Goal: Information Seeking & Learning: Learn about a topic

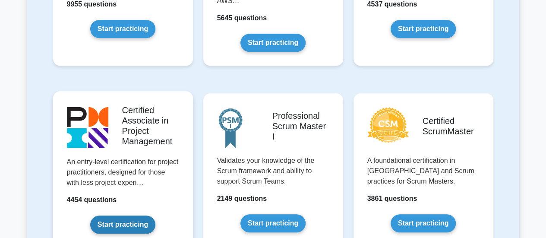
scroll to position [173, 0]
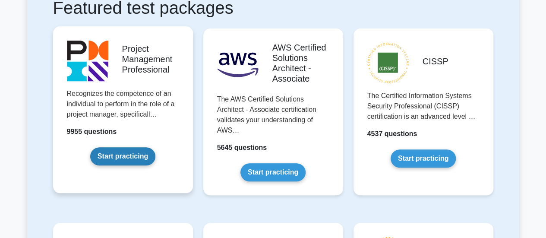
click at [136, 153] on link "Start practicing" at bounding box center [122, 156] width 65 height 18
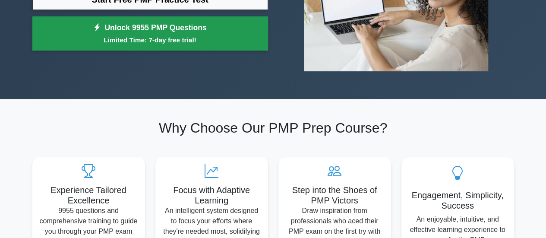
scroll to position [43, 0]
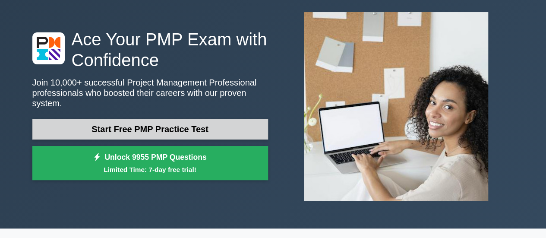
click at [187, 119] on link "Start Free PMP Practice Test" at bounding box center [150, 129] width 236 height 21
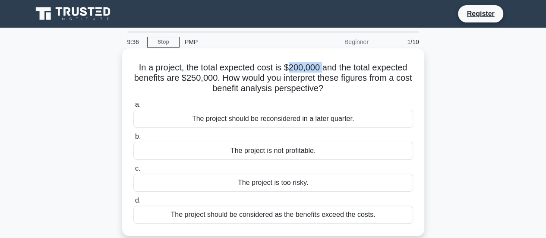
drag, startPoint x: 291, startPoint y: 69, endPoint x: 324, endPoint y: 69, distance: 32.8
click at [324, 69] on h5 "In a project, the total expected cost is $200,000 and the total expected benefi…" at bounding box center [272, 78] width 281 height 32
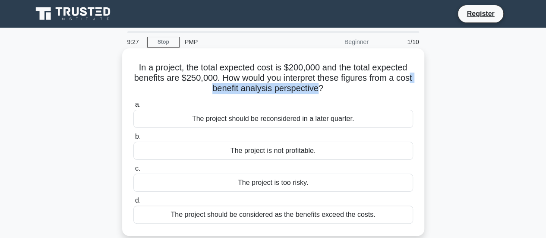
drag, startPoint x: 213, startPoint y: 90, endPoint x: 325, endPoint y: 90, distance: 112.2
click at [325, 90] on h5 "In a project, the total expected cost is $200,000 and the total expected benefi…" at bounding box center [272, 78] width 281 height 32
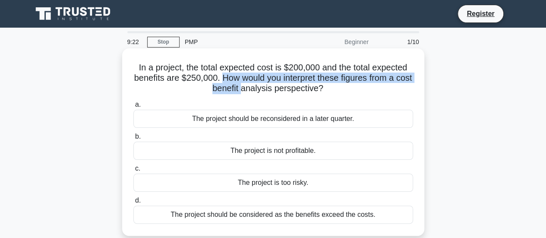
drag, startPoint x: 229, startPoint y: 75, endPoint x: 251, endPoint y: 92, distance: 28.6
click at [251, 92] on h5 "In a project, the total expected cost is $200,000 and the total expected benefi…" at bounding box center [272, 78] width 281 height 32
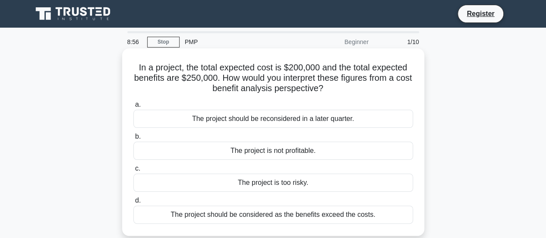
click at [269, 91] on h5 "In a project, the total expected cost is $200,000 and the total expected benefi…" at bounding box center [272, 78] width 281 height 32
drag, startPoint x: 293, startPoint y: 75, endPoint x: 405, endPoint y: 76, distance: 111.8
click at [405, 76] on h5 "In a project, the total expected cost is $200,000 and the total expected benefi…" at bounding box center [272, 78] width 281 height 32
drag, startPoint x: 198, startPoint y: 91, endPoint x: 336, endPoint y: 91, distance: 137.7
click at [336, 91] on h5 "In a project, the total expected cost is $200,000 and the total expected benefi…" at bounding box center [272, 78] width 281 height 32
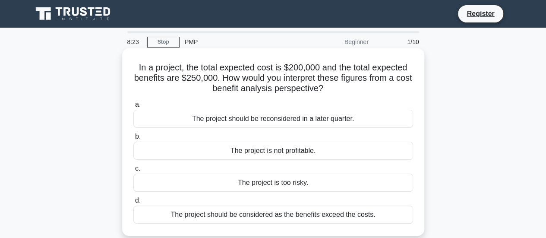
click at [262, 121] on div "The project should be reconsidered in a later quarter." at bounding box center [273, 119] width 280 height 18
click at [133, 107] on input "a. The project should be reconsidered in a later quarter." at bounding box center [133, 105] width 0 height 6
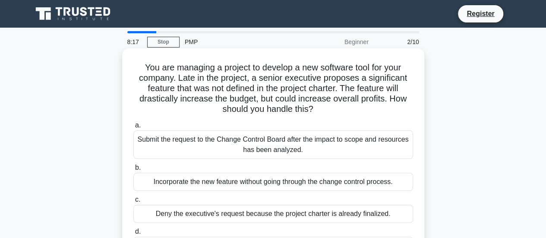
drag, startPoint x: 399, startPoint y: 105, endPoint x: 401, endPoint y: 109, distance: 4.4
click at [401, 109] on h5 "You are managing a project to develop a new software tool for your company. Lat…" at bounding box center [272, 88] width 281 height 53
click at [346, 106] on h5 "You are managing a project to develop a new software tool for your company. Lat…" at bounding box center [272, 88] width 281 height 53
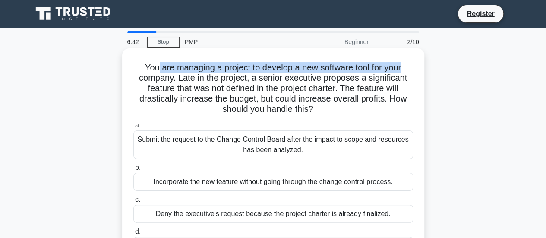
drag, startPoint x: 154, startPoint y: 69, endPoint x: 417, endPoint y: 58, distance: 263.9
click at [416, 58] on div "You are managing a project to develop a new software tool for your company. Lat…" at bounding box center [273, 157] width 295 height 211
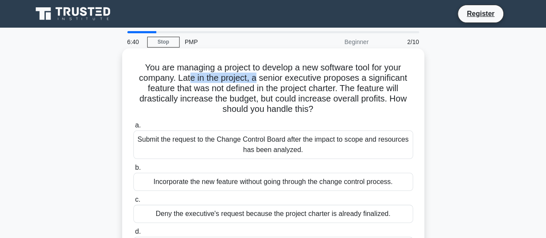
drag, startPoint x: 189, startPoint y: 77, endPoint x: 254, endPoint y: 80, distance: 65.6
click at [254, 80] on h5 "You are managing a project to develop a new software tool for your company. Lat…" at bounding box center [272, 88] width 281 height 53
click at [265, 79] on h5 "You are managing a project to develop a new software tool for your company. Lat…" at bounding box center [272, 88] width 281 height 53
drag, startPoint x: 252, startPoint y: 76, endPoint x: 286, endPoint y: 79, distance: 34.2
click at [286, 79] on h5 "You are managing a project to develop a new software tool for your company. Lat…" at bounding box center [272, 88] width 281 height 53
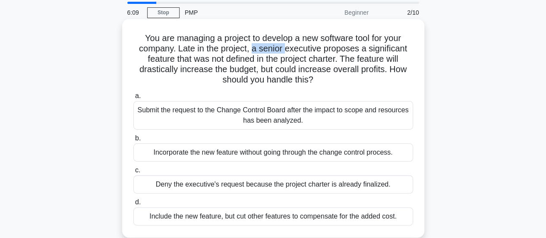
scroll to position [43, 0]
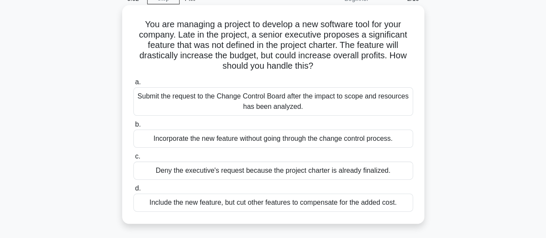
click at [283, 107] on div "Submit the request to the Change Control Board after the impact to scope and re…" at bounding box center [273, 101] width 280 height 28
click at [133, 85] on input "a. Submit the request to the Change Control Board after the impact to scope and…" at bounding box center [133, 82] width 0 height 6
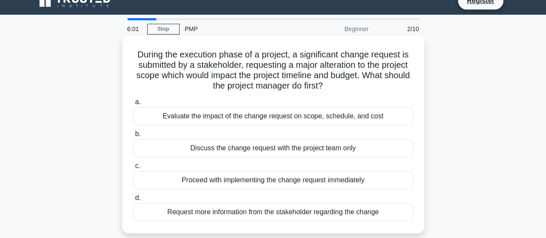
scroll to position [0, 0]
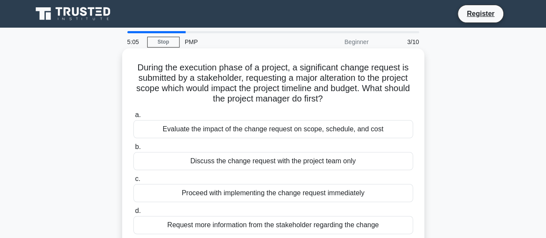
click at [247, 130] on div "Evaluate the impact of the change request on scope, schedule, and cost" at bounding box center [273, 129] width 280 height 18
click at [133, 118] on input "a. Evaluate the impact of the change request on scope, schedule, and cost" at bounding box center [133, 115] width 0 height 6
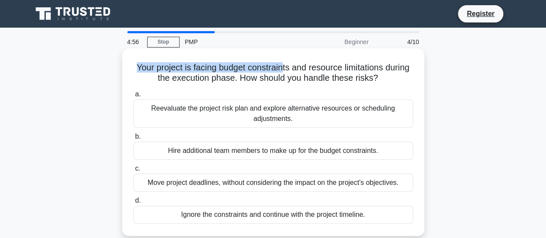
drag, startPoint x: 147, startPoint y: 71, endPoint x: 297, endPoint y: 69, distance: 150.2
click at [297, 69] on h5 "Your project is facing budget constraints and resource limitations during the e…" at bounding box center [272, 73] width 281 height 22
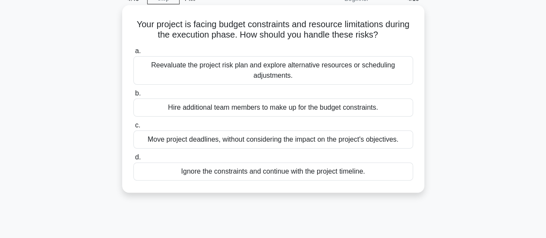
click at [266, 77] on div "Reevaluate the project risk plan and explore alternative resources or schedulin…" at bounding box center [273, 70] width 280 height 28
click at [133, 54] on input "a. Reevaluate the project risk plan and explore alternative resources or schedu…" at bounding box center [133, 51] width 0 height 6
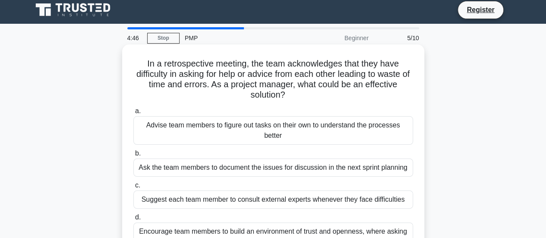
scroll to position [0, 0]
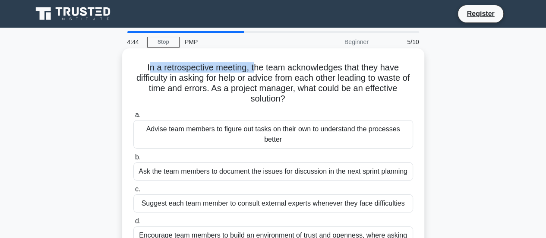
drag, startPoint x: 146, startPoint y: 69, endPoint x: 262, endPoint y: 64, distance: 116.6
click at [255, 64] on h5 "In a retrospective meeting, the team acknowledges that they have difficulty in …" at bounding box center [272, 83] width 281 height 42
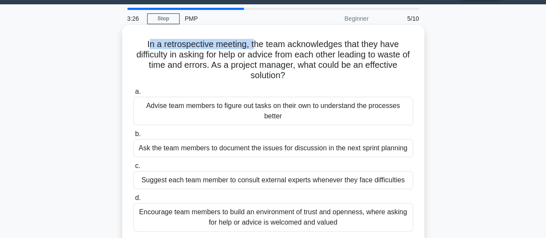
scroll to position [43, 0]
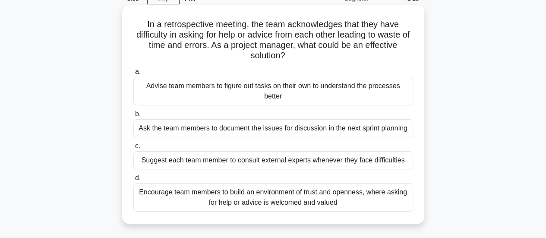
click at [229, 91] on div "Advise team members to figure out tasks on their own to understand the processe…" at bounding box center [273, 91] width 280 height 28
click at [133, 75] on input "a. Advise team members to figure out tasks on their own to understand the proce…" at bounding box center [133, 72] width 0 height 6
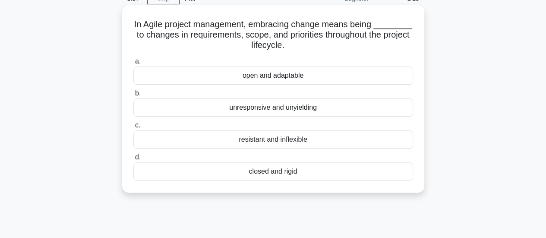
scroll to position [0, 0]
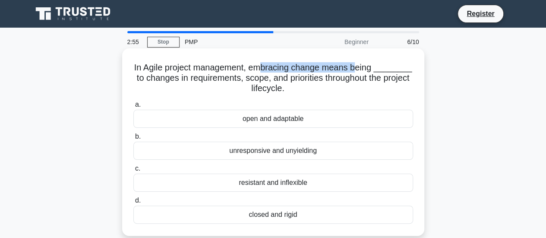
drag, startPoint x: 265, startPoint y: 69, endPoint x: 345, endPoint y: 79, distance: 80.4
click at [363, 69] on h5 "In Agile project management, embracing change means being ________ to changes i…" at bounding box center [272, 78] width 281 height 32
click at [276, 121] on div "open and adaptable" at bounding box center [273, 119] width 280 height 18
click at [133, 107] on input "a. open and adaptable" at bounding box center [133, 105] width 0 height 6
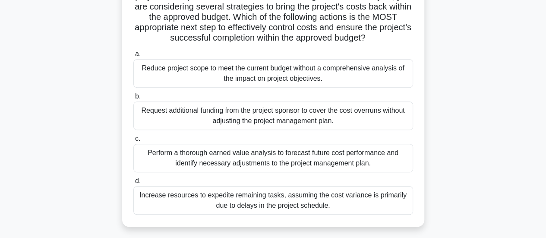
scroll to position [173, 0]
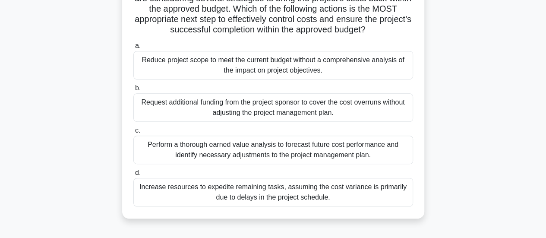
click at [221, 164] on div "Perform a thorough earned value analysis to forecast future cost performance an…" at bounding box center [273, 149] width 280 height 28
click at [133, 133] on input "c. Perform a thorough earned value analysis to forecast future cost performance…" at bounding box center [133, 131] width 0 height 6
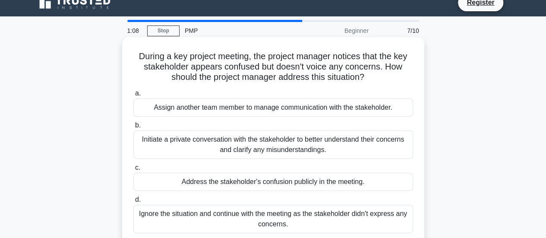
scroll to position [0, 0]
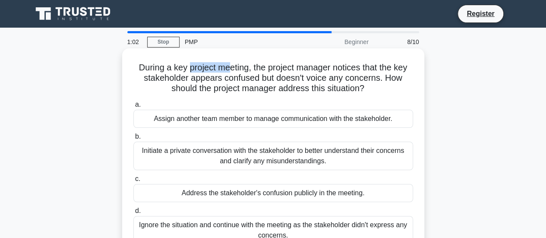
drag, startPoint x: 188, startPoint y: 68, endPoint x: 232, endPoint y: 68, distance: 43.6
click at [231, 68] on h5 "During a key project meeting, the project manager notices that the key stakehol…" at bounding box center [272, 78] width 281 height 32
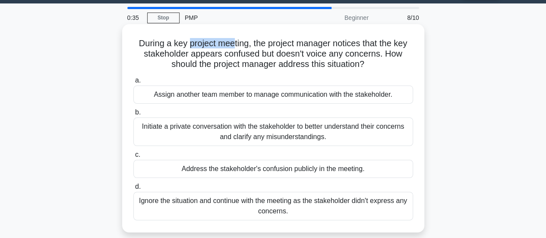
scroll to position [43, 0]
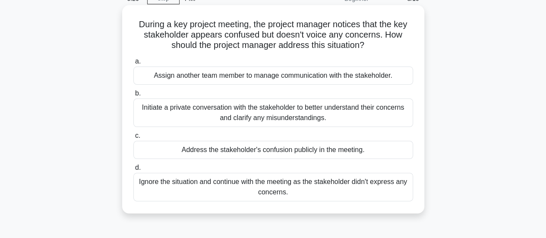
click at [228, 113] on div "Initiate a private conversation with the stakeholder to better understand their…" at bounding box center [273, 112] width 280 height 28
click at [133, 96] on input "b. Initiate a private conversation with the stakeholder to better understand th…" at bounding box center [133, 94] width 0 height 6
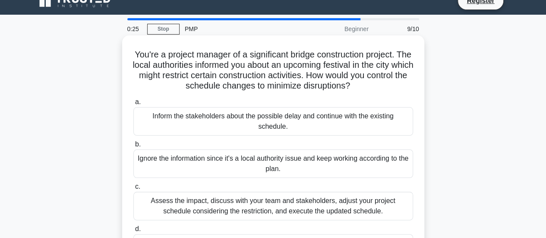
scroll to position [0, 0]
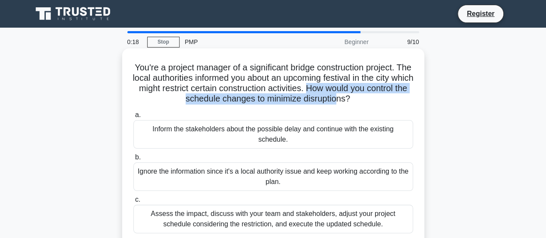
drag, startPoint x: 352, startPoint y: 89, endPoint x: 361, endPoint y: 100, distance: 13.8
click at [361, 100] on h5 "You're a project manager of a significant bridge construction project. The loca…" at bounding box center [272, 83] width 281 height 42
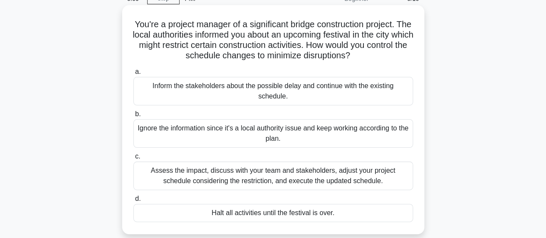
click at [244, 180] on div "Assess the impact, discuss with your team and stakeholders, adjust your project…" at bounding box center [273, 175] width 280 height 28
click at [133, 159] on input "c. Assess the impact, discuss with your team and stakeholders, adjust your proj…" at bounding box center [133, 157] width 0 height 6
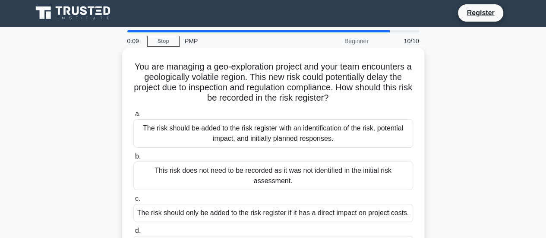
scroll to position [0, 0]
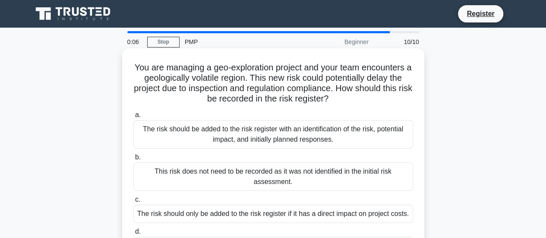
drag, startPoint x: 354, startPoint y: 90, endPoint x: 360, endPoint y: 96, distance: 8.6
click at [360, 96] on h5 "You are managing a geo-exploration project and your team encounters a geologica…" at bounding box center [272, 83] width 281 height 42
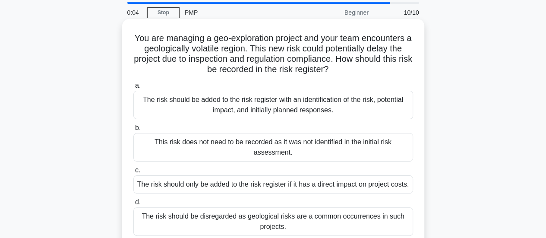
scroll to position [43, 0]
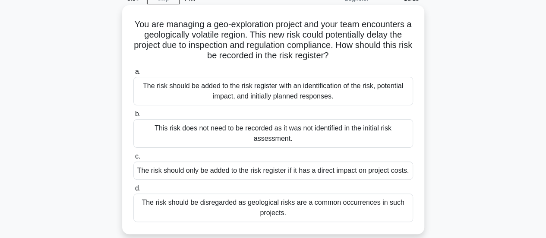
click at [247, 175] on div "The risk should only be added to the risk register if it has a direct impact on…" at bounding box center [273, 170] width 280 height 18
click at [133, 159] on input "c. The risk should only be added to the risk register if it has a direct impact…" at bounding box center [133, 157] width 0 height 6
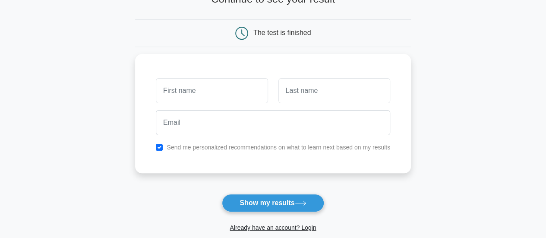
scroll to position [129, 0]
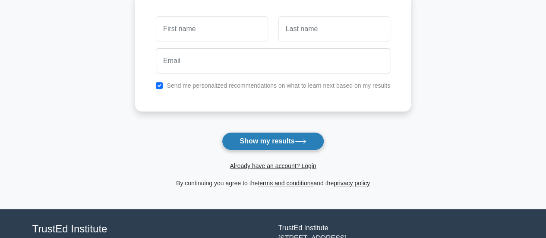
click at [267, 144] on button "Show my results" at bounding box center [273, 141] width 102 height 18
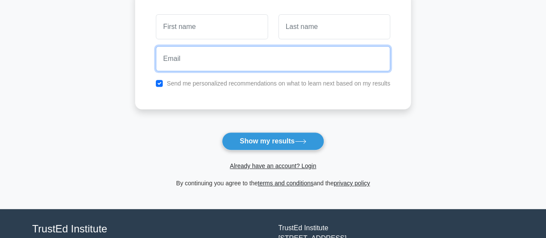
click at [230, 57] on input "email" at bounding box center [273, 58] width 234 height 25
type input "williamtudu@gmail.com"
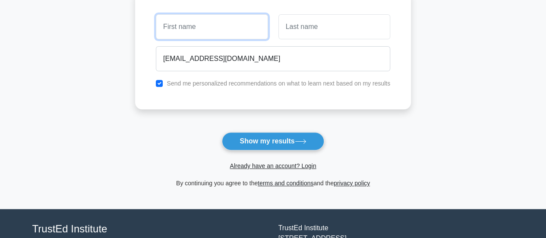
click at [217, 32] on input "text" at bounding box center [212, 26] width 112 height 25
type input "William George"
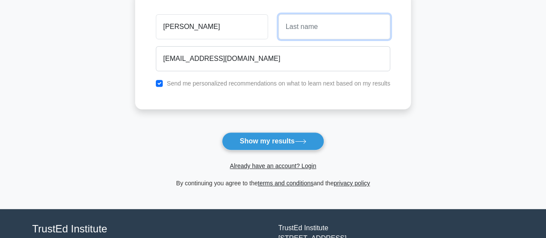
click at [349, 16] on input "text" at bounding box center [334, 26] width 112 height 25
type input "Tudu"
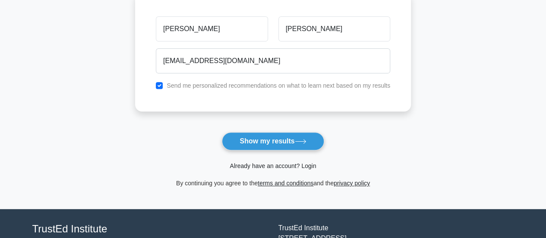
click at [266, 166] on link "Already have an account? Login" at bounding box center [273, 165] width 86 height 7
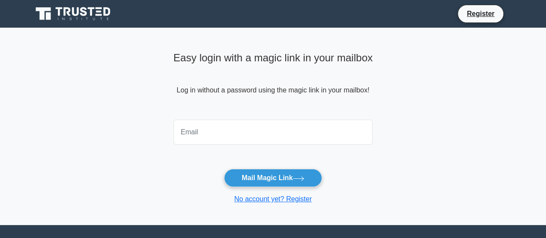
click at [237, 136] on input "email" at bounding box center [272, 132] width 199 height 25
type input "[EMAIL_ADDRESS][DOMAIN_NAME]"
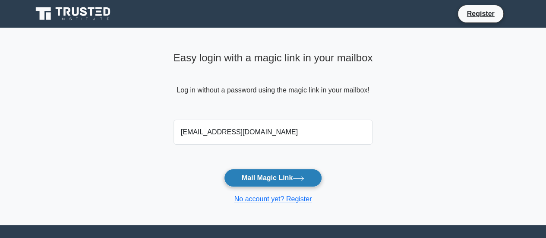
click at [268, 176] on button "Mail Magic Link" at bounding box center [273, 178] width 98 height 18
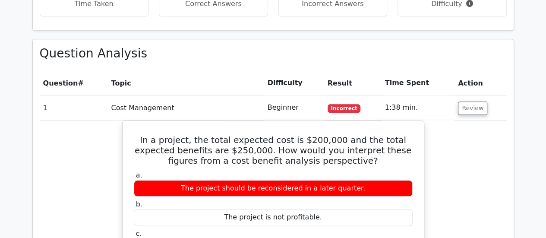
scroll to position [345, 0]
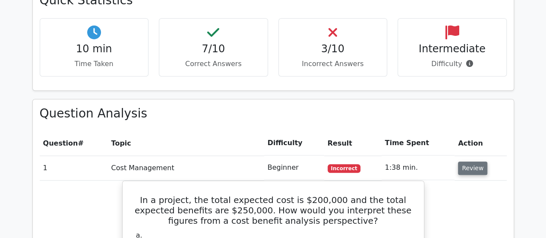
click at [482, 167] on td "Review" at bounding box center [480, 167] width 52 height 25
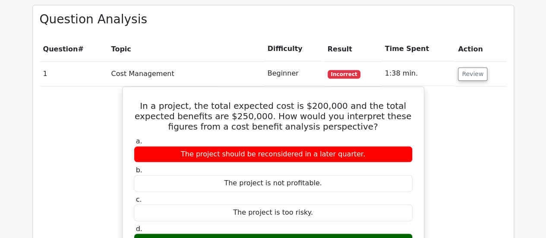
scroll to position [432, 0]
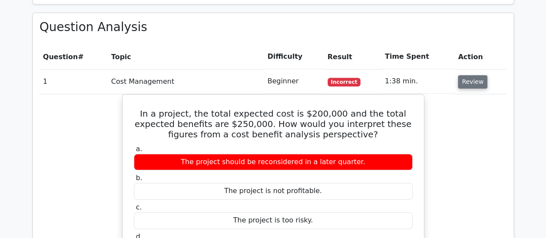
click at [477, 78] on button "Review" at bounding box center [472, 81] width 29 height 13
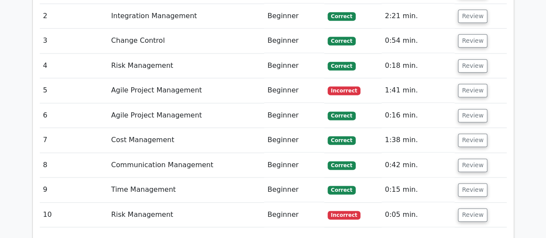
scroll to position [475, 0]
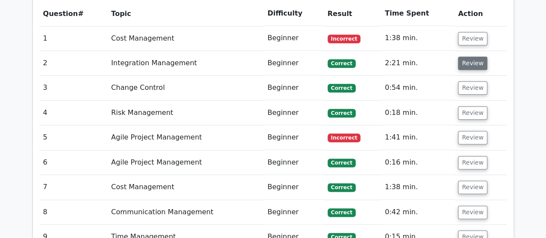
click at [476, 59] on button "Review" at bounding box center [472, 63] width 29 height 13
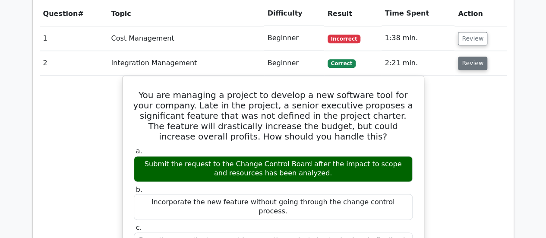
click at [478, 58] on button "Review" at bounding box center [472, 63] width 29 height 13
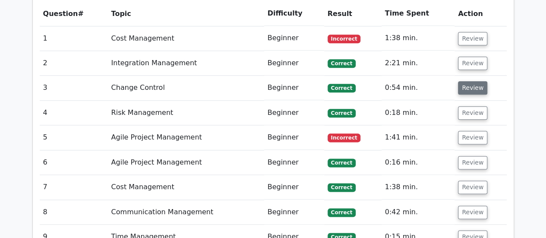
click at [482, 87] on button "Review" at bounding box center [472, 87] width 29 height 13
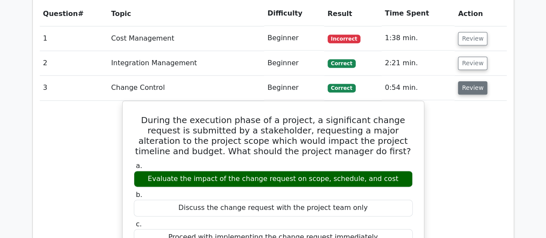
click at [476, 88] on button "Review" at bounding box center [472, 87] width 29 height 13
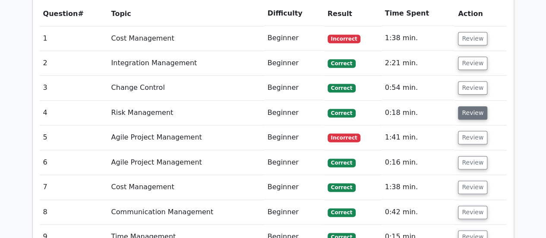
click at [469, 110] on button "Review" at bounding box center [472, 112] width 29 height 13
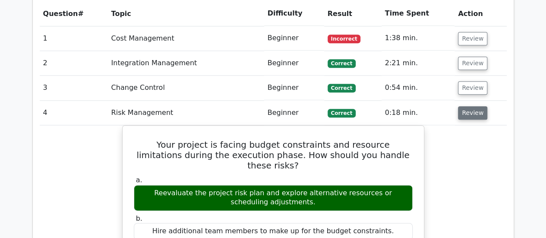
click at [465, 113] on button "Review" at bounding box center [472, 112] width 29 height 13
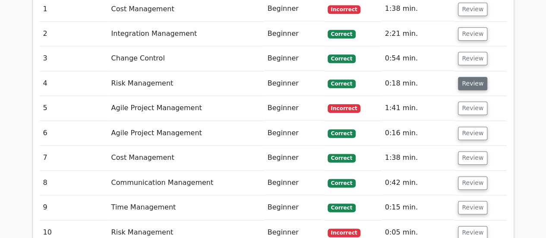
scroll to position [518, 0]
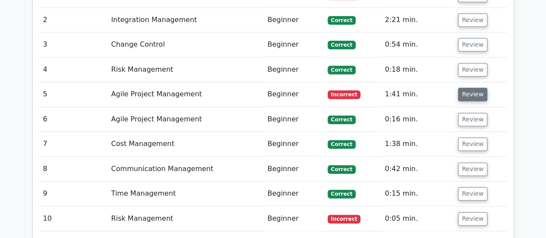
click at [458, 91] on button "Review" at bounding box center [472, 94] width 29 height 13
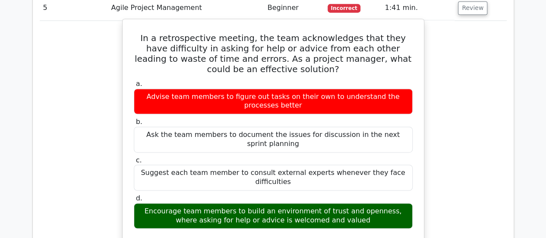
scroll to position [561, 0]
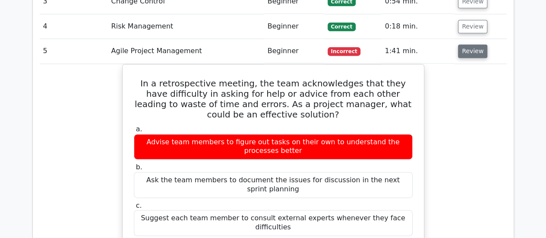
click at [471, 52] on button "Review" at bounding box center [472, 50] width 29 height 13
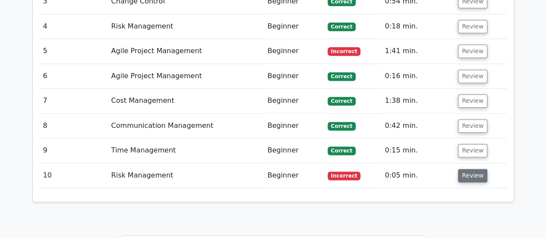
click at [477, 172] on button "Review" at bounding box center [472, 175] width 29 height 13
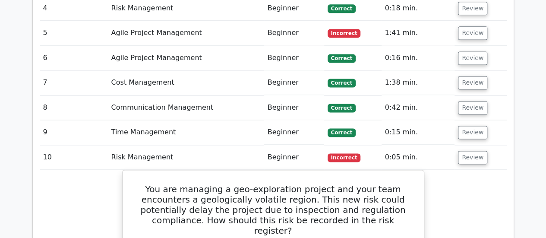
scroll to position [647, 0]
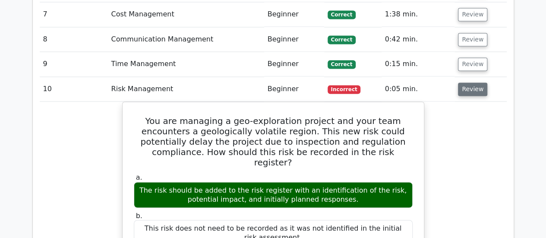
click at [469, 87] on button "Review" at bounding box center [472, 88] width 29 height 13
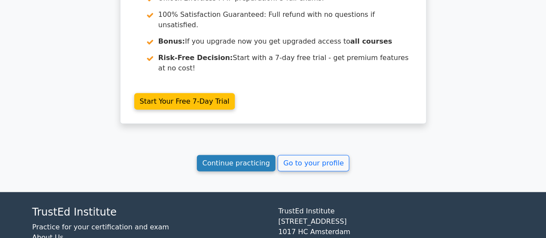
scroll to position [936, 0]
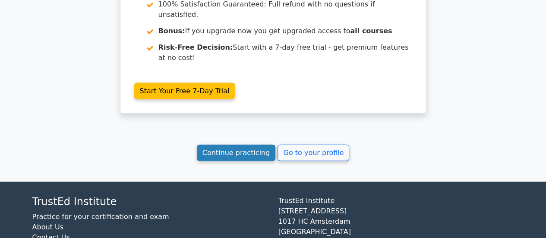
click at [247, 145] on link "Continue practicing" at bounding box center [236, 153] width 79 height 16
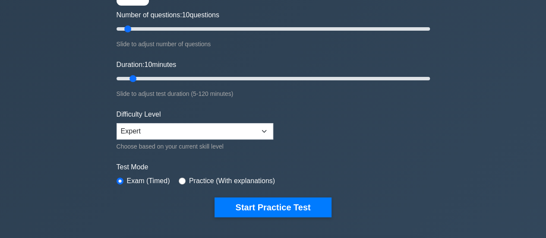
scroll to position [129, 0]
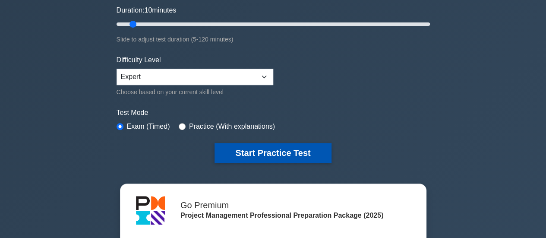
click at [249, 148] on button "Start Practice Test" at bounding box center [272, 153] width 117 height 20
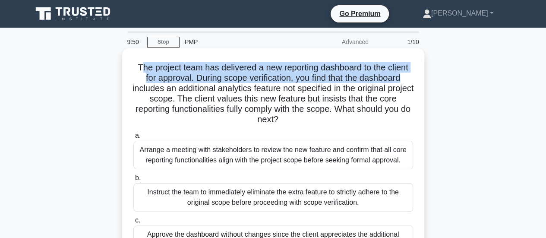
drag, startPoint x: 143, startPoint y: 69, endPoint x: 408, endPoint y: 83, distance: 265.3
click at [408, 83] on h5 "The project team has delivered a new reporting dashboard to the client for appr…" at bounding box center [272, 93] width 281 height 63
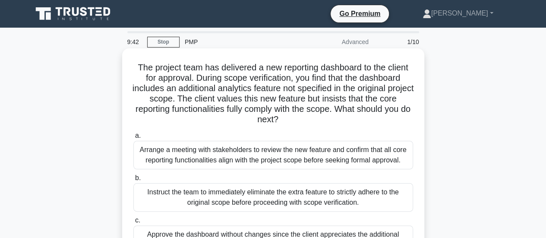
click at [383, 97] on h5 "The project team has delivered a new reporting dashboard to the client for appr…" at bounding box center [272, 93] width 281 height 63
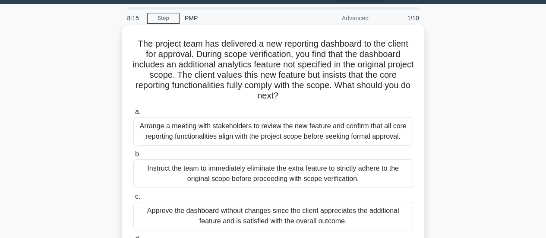
scroll to position [43, 0]
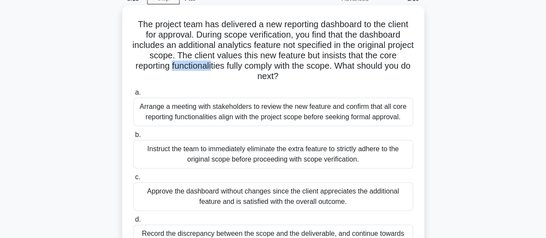
drag, startPoint x: 192, startPoint y: 65, endPoint x: 239, endPoint y: 65, distance: 47.0
click at [236, 65] on h5 "The project team has delivered a new reporting dashboard to the client for appr…" at bounding box center [272, 50] width 281 height 63
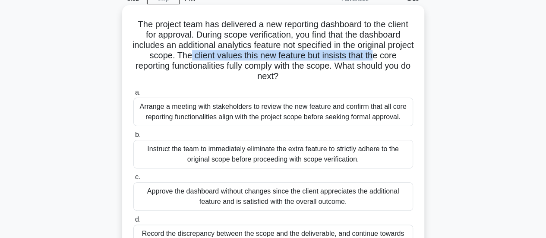
drag, startPoint x: 211, startPoint y: 56, endPoint x: 401, endPoint y: 60, distance: 189.5
click at [400, 60] on h5 "The project team has delivered a new reporting dashboard to the client for appr…" at bounding box center [272, 50] width 281 height 63
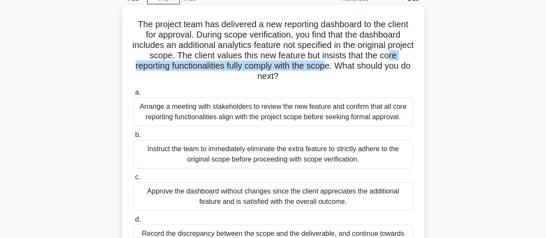
drag, startPoint x: 144, startPoint y: 65, endPoint x: 353, endPoint y: 69, distance: 209.3
click at [353, 69] on h5 "The project team has delivered a new reporting dashboard to the client for appr…" at bounding box center [272, 50] width 281 height 63
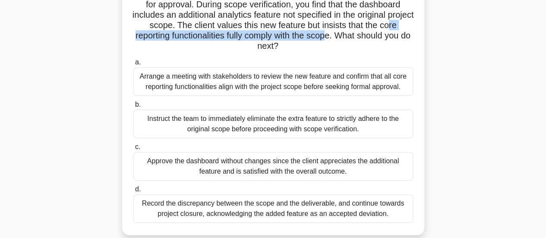
scroll to position [86, 0]
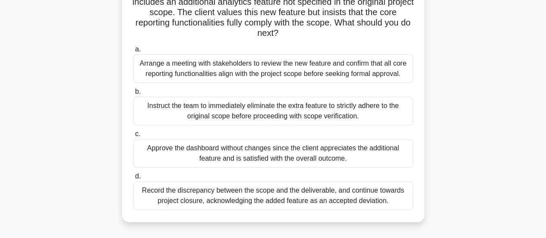
click at [215, 71] on div "Arrange a meeting with stakeholders to review the new feature and confirm that …" at bounding box center [273, 68] width 280 height 28
click at [133, 52] on input "a. Arrange a meeting with stakeholders to review the new feature and confirm th…" at bounding box center [133, 50] width 0 height 6
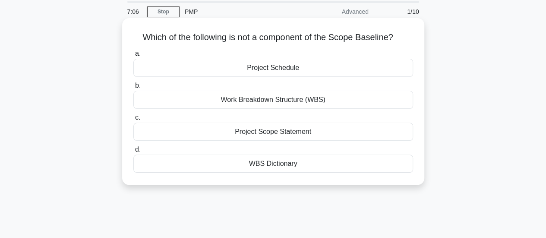
scroll to position [0, 0]
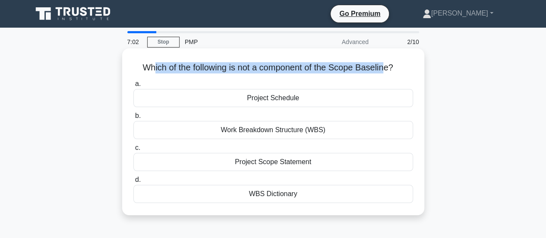
drag, startPoint x: 149, startPoint y: 69, endPoint x: 387, endPoint y: 72, distance: 238.2
click at [387, 72] on h5 "Which of the following is not a component of the Scope Baseline? .spinner_0XTQ{…" at bounding box center [272, 67] width 281 height 11
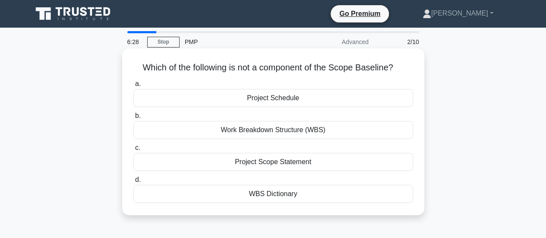
click at [274, 99] on div "Project Schedule" at bounding box center [273, 98] width 280 height 18
click at [133, 87] on input "a. Project Schedule" at bounding box center [133, 84] width 0 height 6
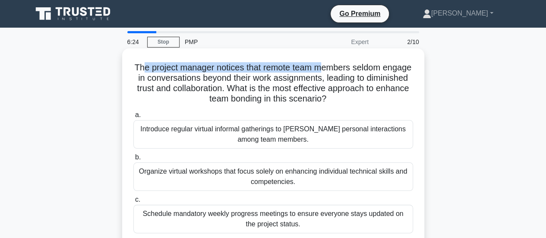
drag, startPoint x: 157, startPoint y: 69, endPoint x: 336, endPoint y: 69, distance: 178.6
click at [336, 69] on h5 "The project manager notices that remote team members seldom engage in conversat…" at bounding box center [272, 83] width 281 height 42
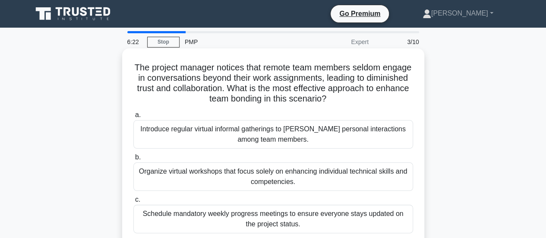
click at [372, 91] on h5 "The project manager notices that remote team members seldom engage in conversat…" at bounding box center [272, 83] width 281 height 42
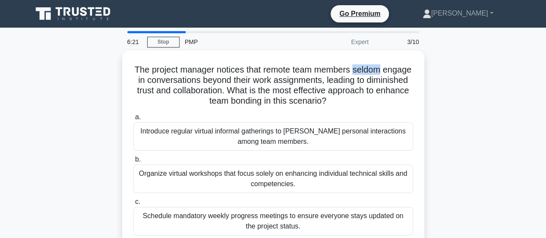
drag, startPoint x: 372, startPoint y: 67, endPoint x: 428, endPoint y: 72, distance: 56.8
click at [431, 72] on div "The project manager notices that remote team members seldom engage in conversat…" at bounding box center [273, 174] width 492 height 249
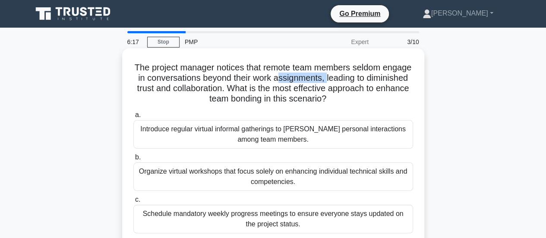
drag, startPoint x: 316, startPoint y: 81, endPoint x: 367, endPoint y: 81, distance: 50.9
click at [367, 81] on h5 "The project manager notices that remote team members seldom engage in conversat…" at bounding box center [272, 83] width 281 height 42
drag, startPoint x: 144, startPoint y: 85, endPoint x: 173, endPoint y: 84, distance: 28.9
click at [167, 85] on h5 "The project manager notices that remote team members seldom engage in conversat…" at bounding box center [272, 83] width 281 height 42
click at [182, 84] on h5 "The project manager notices that remote team members seldom engage in conversat…" at bounding box center [272, 83] width 281 height 42
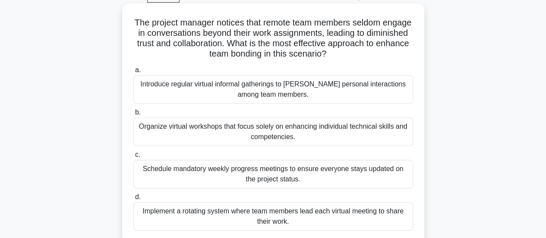
scroll to position [46, 0]
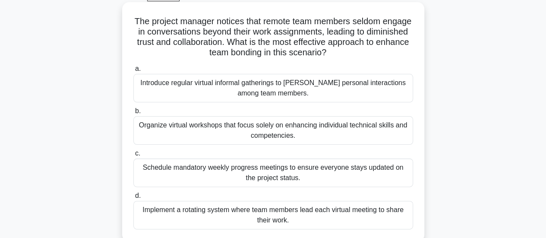
click at [293, 88] on div "Introduce regular virtual informal gatherings to foster personal interactions a…" at bounding box center [273, 88] width 280 height 28
click at [133, 72] on input "a. Introduce regular virtual informal gatherings to foster personal interaction…" at bounding box center [133, 69] width 0 height 6
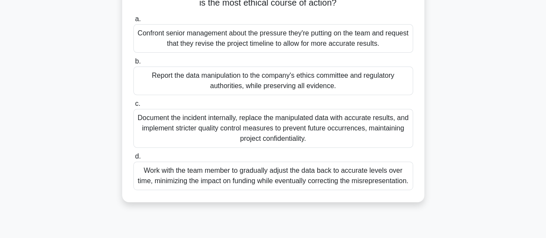
scroll to position [137, 0]
click at [288, 181] on div "Work with the team member to gradually adjust the data back to accurate levels …" at bounding box center [273, 176] width 280 height 28
click at [133, 160] on input "d. Work with the team member to gradually adjust the data back to accurate leve…" at bounding box center [133, 157] width 0 height 6
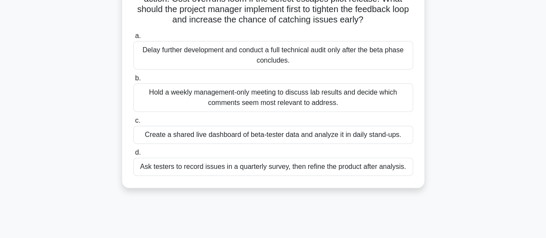
scroll to position [110, 0]
click at [299, 104] on div "Hold a weekly management-only meeting to discuss lab results and decide which c…" at bounding box center [273, 98] width 280 height 28
click at [133, 82] on input "b. Hold a weekly management-only meeting to discuss lab results and decide whic…" at bounding box center [133, 79] width 0 height 6
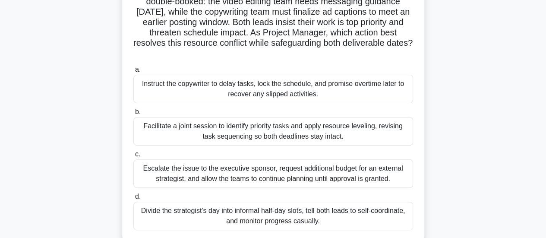
scroll to position [76, 0]
click at [195, 119] on div "Facilitate a joint session to identify priority tasks and apply resource leveli…" at bounding box center [273, 131] width 280 height 28
click at [133, 115] on input "b. Facilitate a joint session to identify priority tasks and apply resource lev…" at bounding box center [133, 113] width 0 height 6
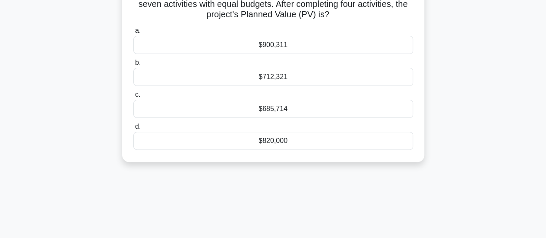
scroll to position [0, 0]
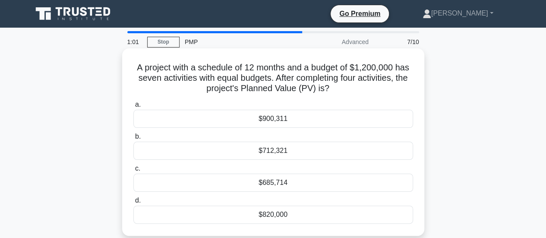
click at [294, 149] on div "$712,321" at bounding box center [273, 151] width 280 height 18
click at [133, 139] on input "b. $712,321" at bounding box center [133, 137] width 0 height 6
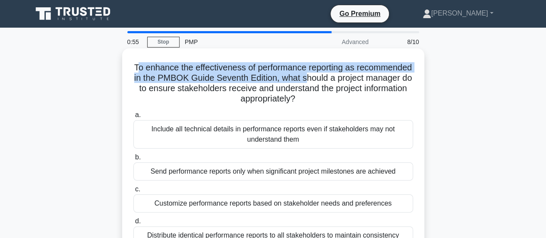
drag, startPoint x: 166, startPoint y: 69, endPoint x: 373, endPoint y: 75, distance: 207.7
click at [373, 75] on h5 "To enhance the effectiveness of performance reporting as recommended in the PMB…" at bounding box center [272, 83] width 281 height 42
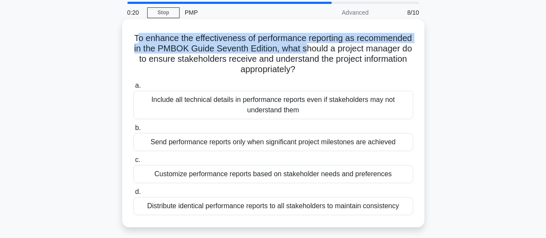
scroll to position [43, 0]
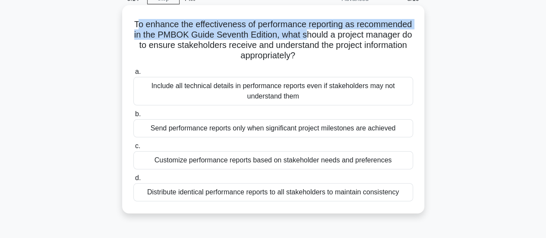
drag, startPoint x: 249, startPoint y: 134, endPoint x: 287, endPoint y: 142, distance: 38.8
click at [287, 142] on div "a. Include all technical details in performance reports even if stakeholders ma…" at bounding box center [273, 134] width 290 height 138
click at [287, 142] on label "c. Customize performance reports based on stakeholder needs and preferences" at bounding box center [273, 155] width 280 height 28
click at [133, 143] on input "c. Customize performance reports based on stakeholder needs and preferences" at bounding box center [133, 146] width 0 height 6
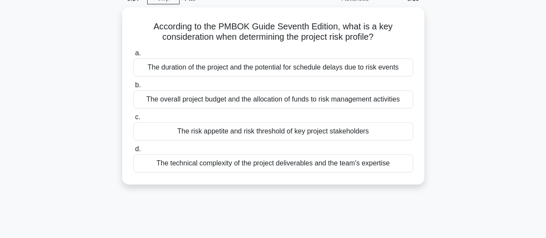
scroll to position [0, 0]
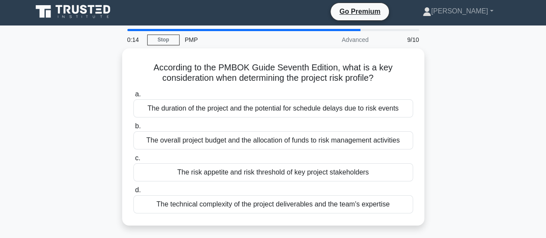
click at [287, 142] on div "a. The duration of the project and the potential for schedule delays due to ris…" at bounding box center [273, 151] width 290 height 128
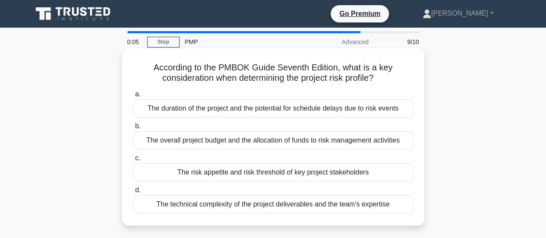
click at [269, 82] on h5 "According to the PMBOK Guide Seventh Edition, what is a key consideration when …" at bounding box center [272, 73] width 281 height 22
click at [215, 142] on div "The overall project budget and the allocation of funds to risk management activ…" at bounding box center [273, 140] width 280 height 18
click at [133, 129] on input "b. The overall project budget and the allocation of funds to risk management ac…" at bounding box center [133, 126] width 0 height 6
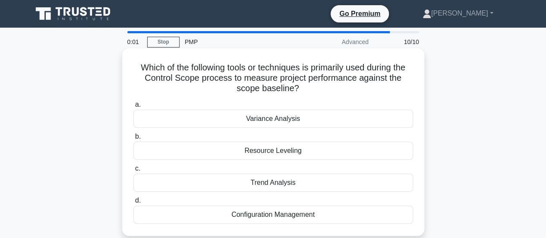
click at [265, 153] on div "Resource Leveling" at bounding box center [273, 151] width 280 height 18
click at [133, 139] on input "b. Resource Leveling" at bounding box center [133, 137] width 0 height 6
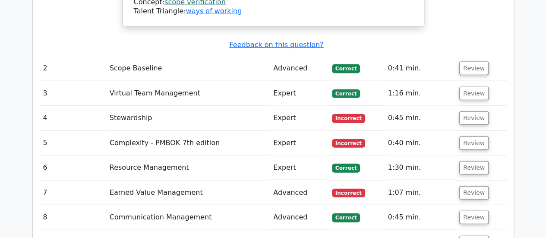
scroll to position [1036, 0]
